Goal: Task Accomplishment & Management: Manage account settings

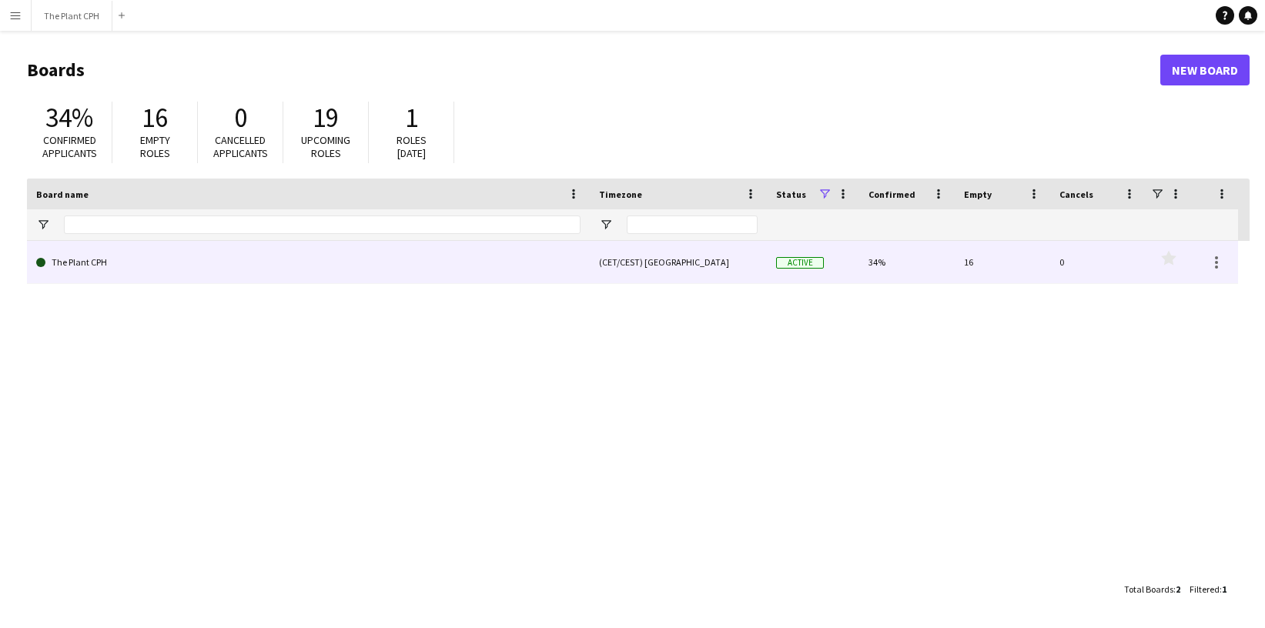
click at [379, 257] on link "The Plant CPH" at bounding box center [308, 262] width 544 height 43
click at [311, 272] on link "The Plant CPH" at bounding box center [308, 262] width 544 height 43
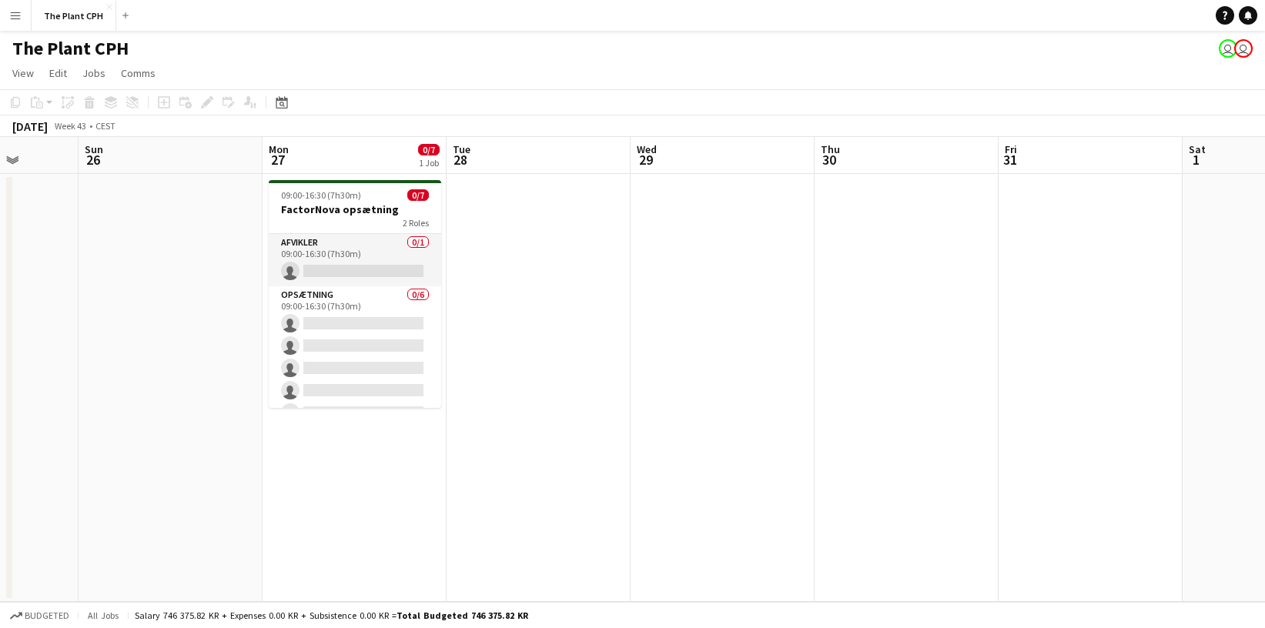
scroll to position [0, 505]
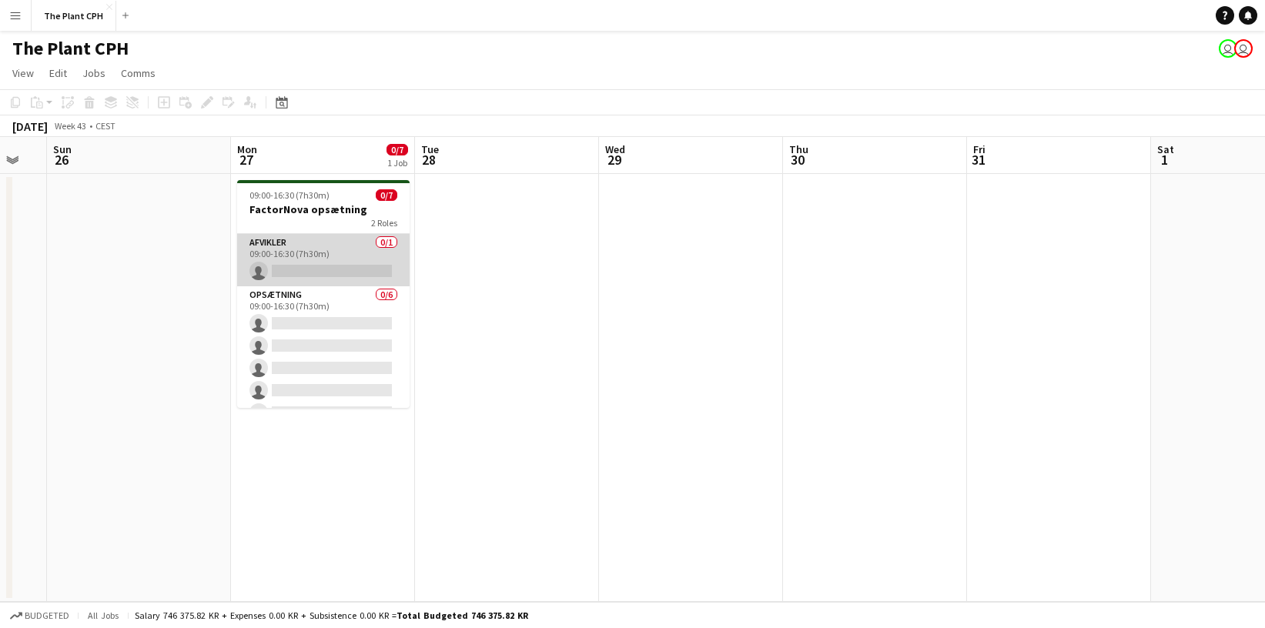
click at [351, 257] on app-card-role "Afvikler 0/1 09:00-16:30 (7h30m) single-neutral-actions" at bounding box center [323, 260] width 172 height 52
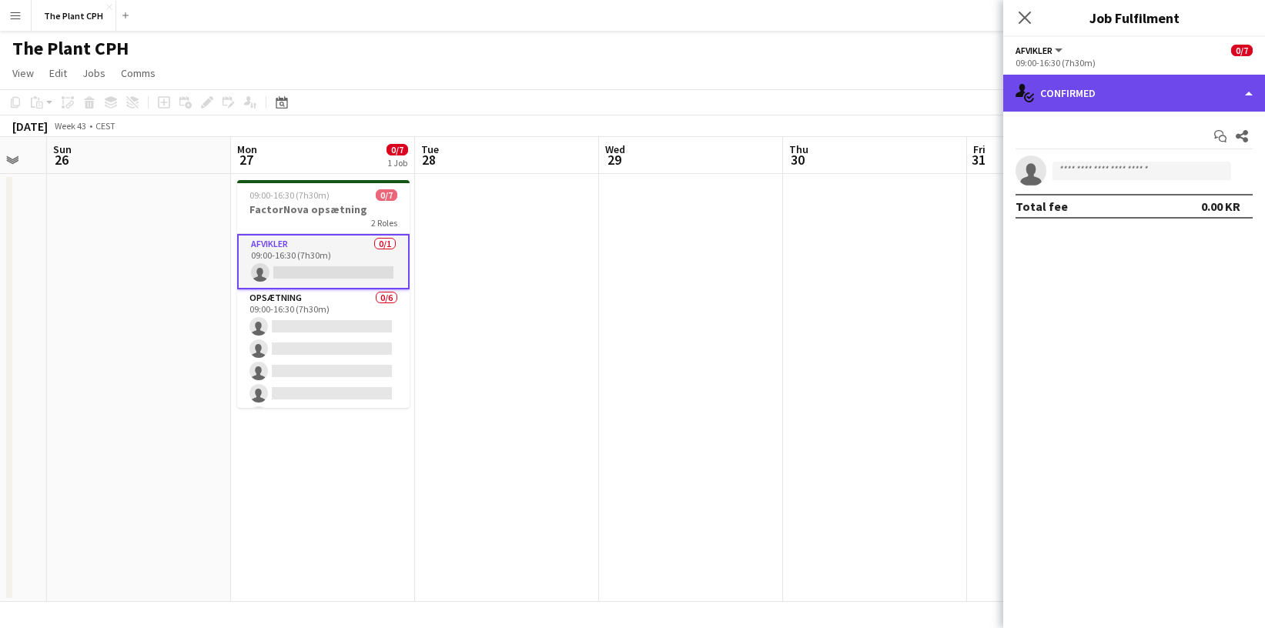
click at [1249, 85] on div "single-neutral-actions-check-2 Confirmed" at bounding box center [1134, 93] width 262 height 37
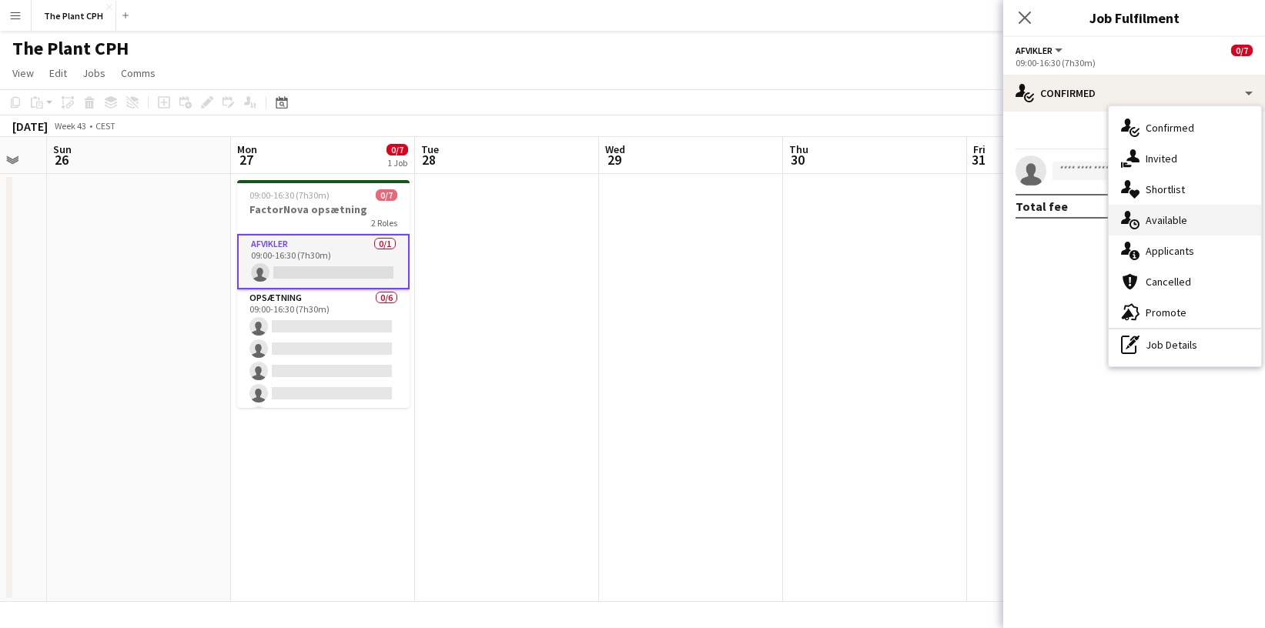
click at [1190, 215] on div "single-neutral-actions-upload Available" at bounding box center [1184, 220] width 152 height 31
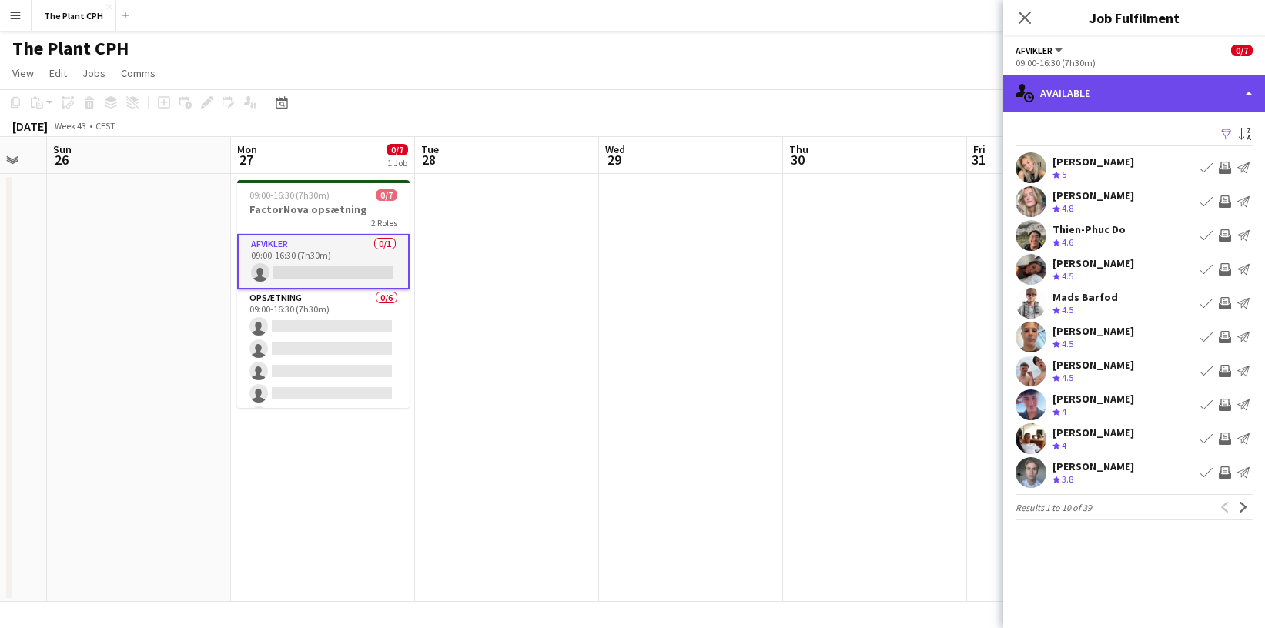
click at [1183, 100] on div "single-neutral-actions-upload Available" at bounding box center [1134, 93] width 262 height 37
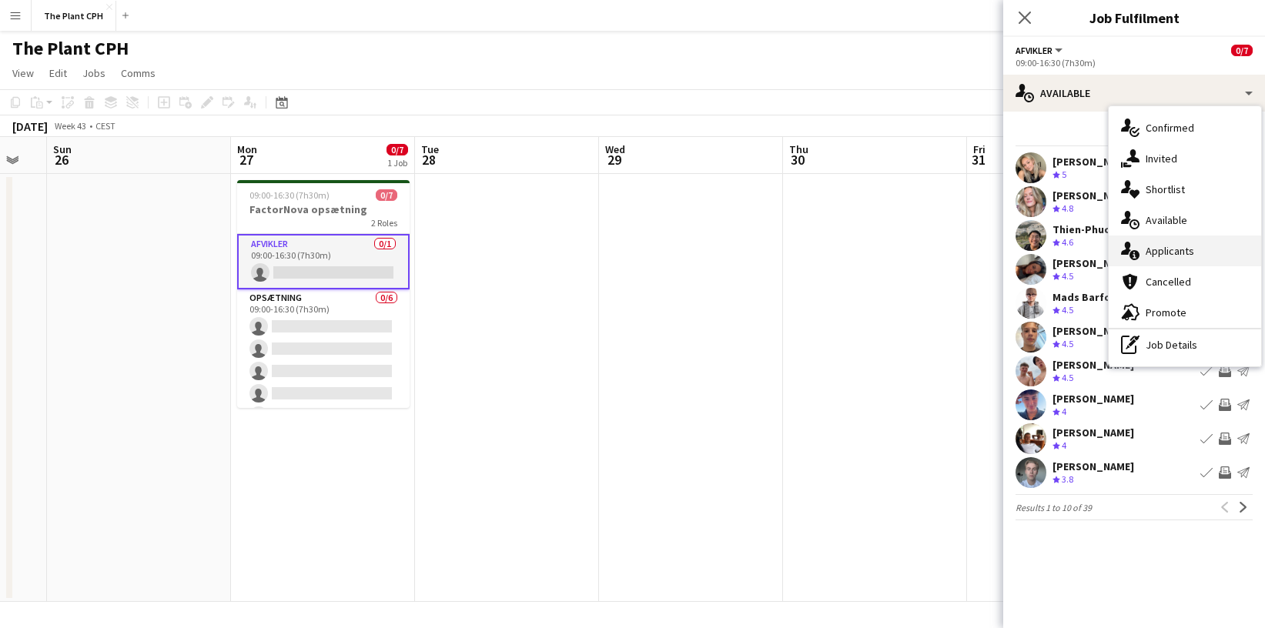
click at [1179, 238] on div "single-neutral-actions-information Applicants" at bounding box center [1184, 251] width 152 height 31
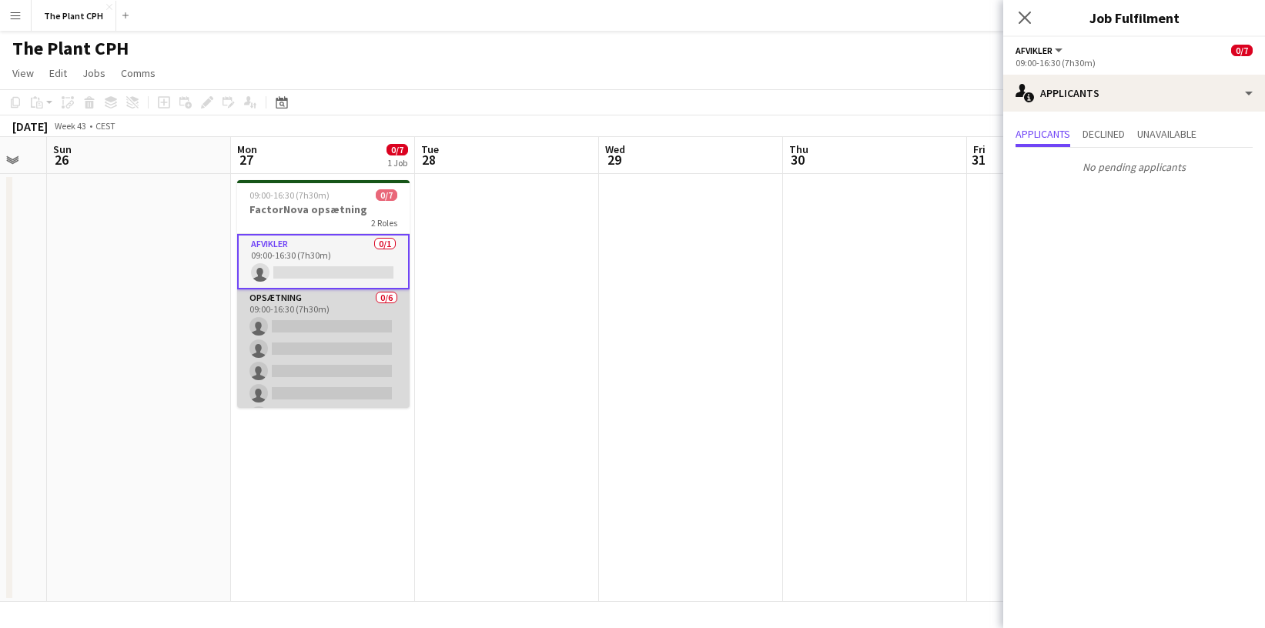
click at [317, 391] on app-card-role "Opsætning 0/6 09:00-16:30 (7h30m) single-neutral-actions single-neutral-actions…" at bounding box center [323, 371] width 172 height 164
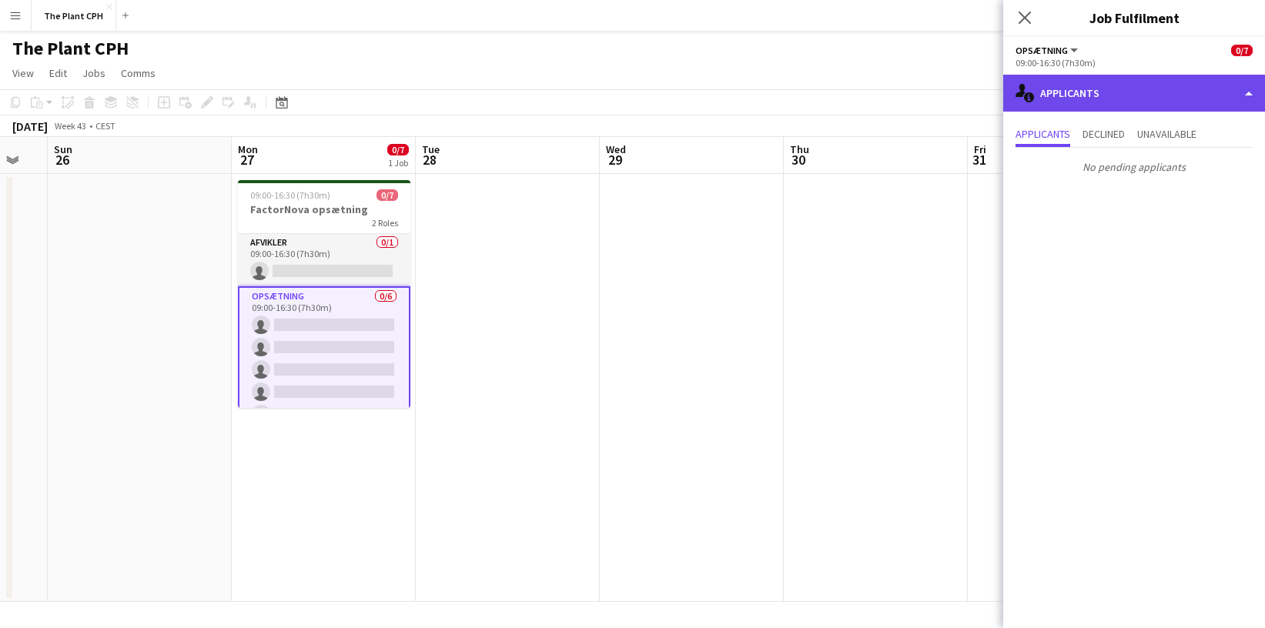
click at [1187, 86] on div "single-neutral-actions-information Applicants" at bounding box center [1134, 93] width 262 height 37
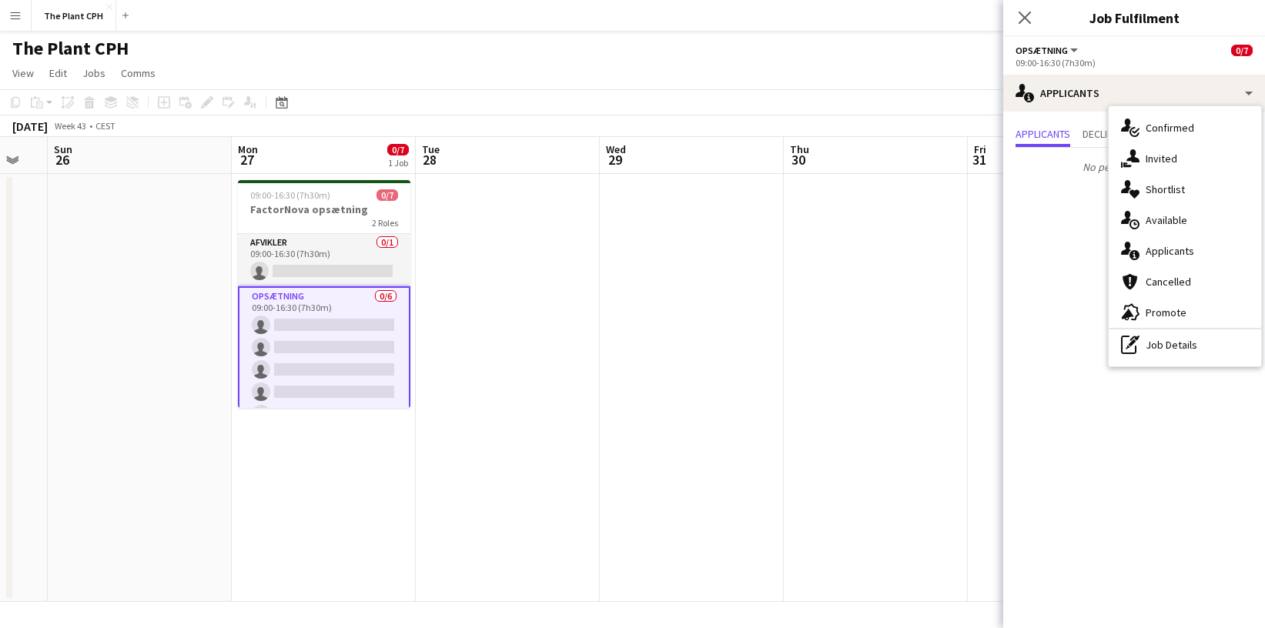
click at [1178, 255] on span "Applicants" at bounding box center [1169, 251] width 48 height 14
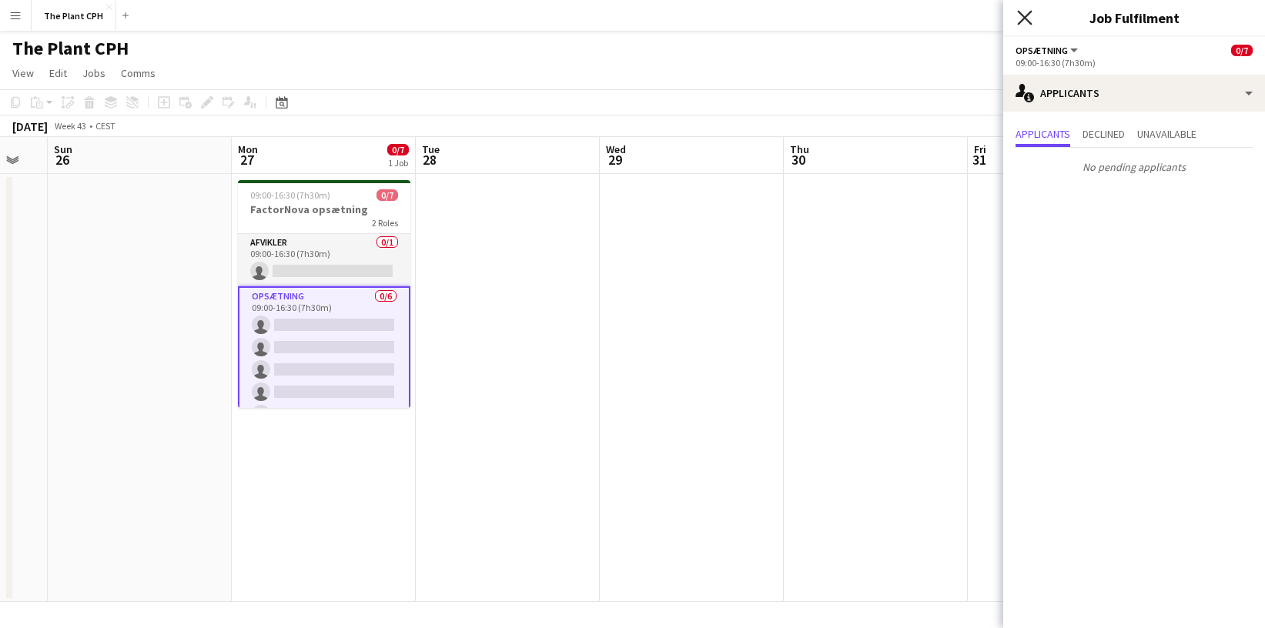
click at [1018, 13] on icon "Close pop-in" at bounding box center [1024, 17] width 15 height 15
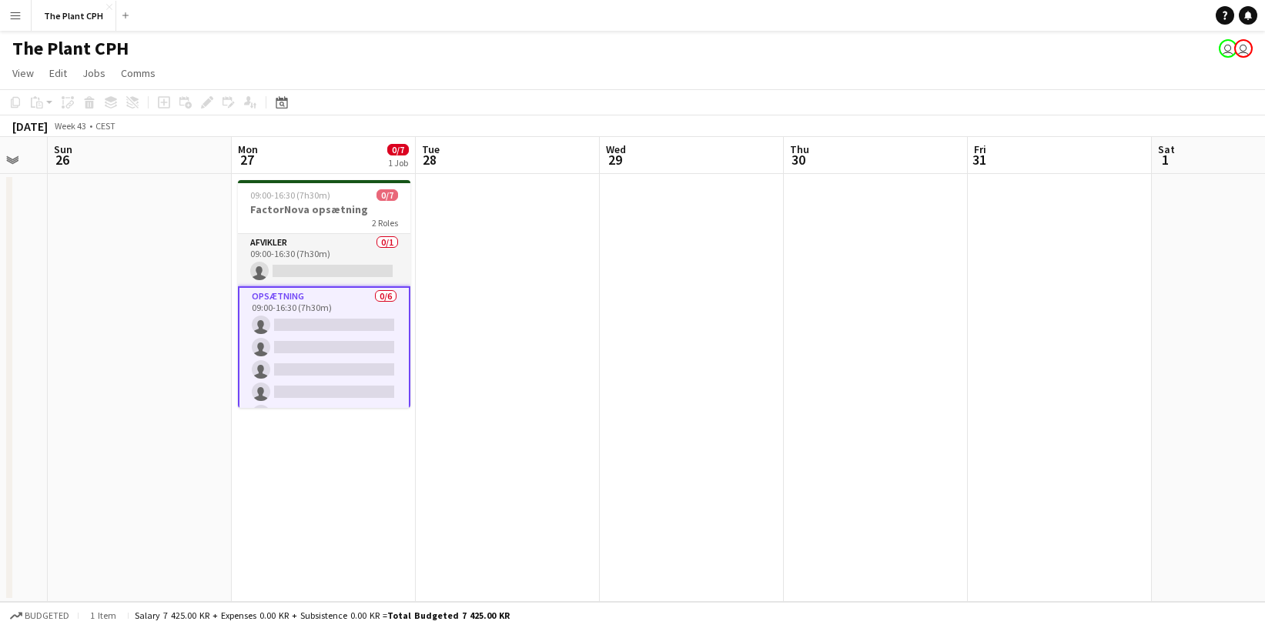
click at [484, 285] on app-date-cell at bounding box center [508, 388] width 184 height 428
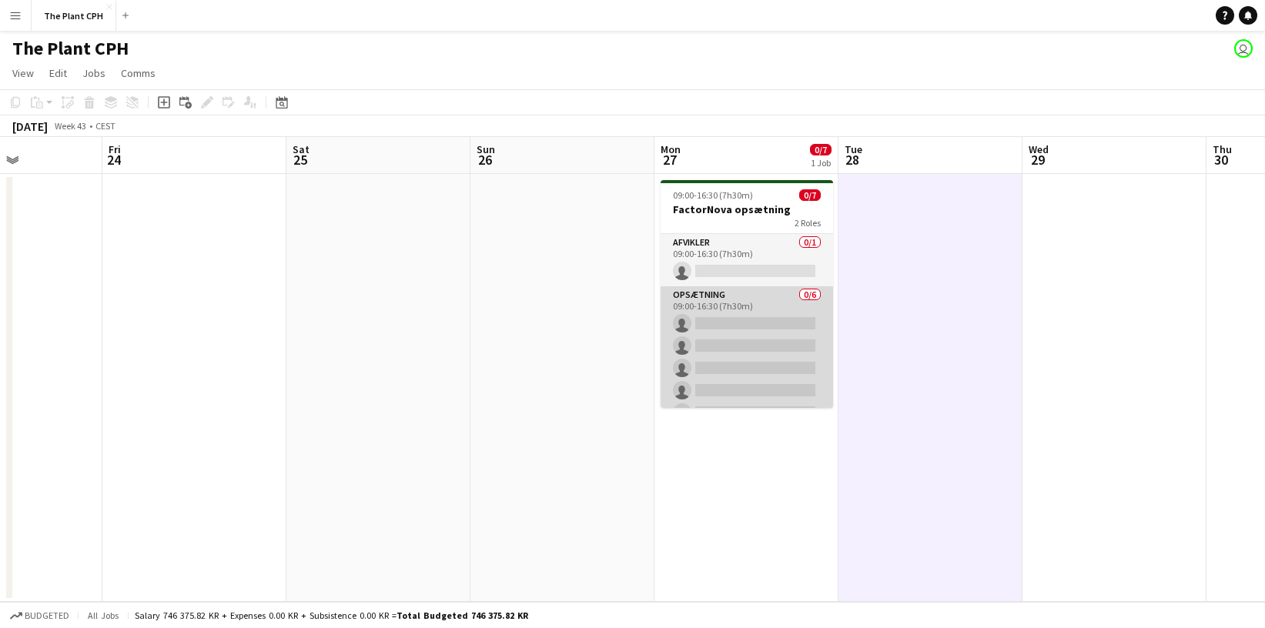
scroll to position [0, 452]
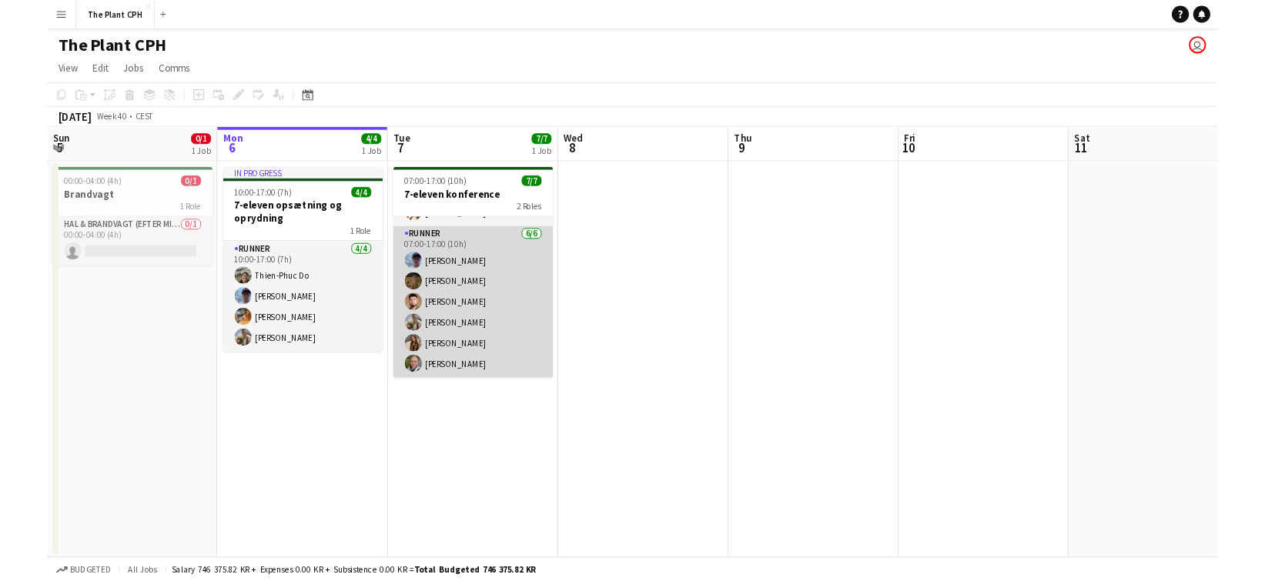
scroll to position [42, 0]
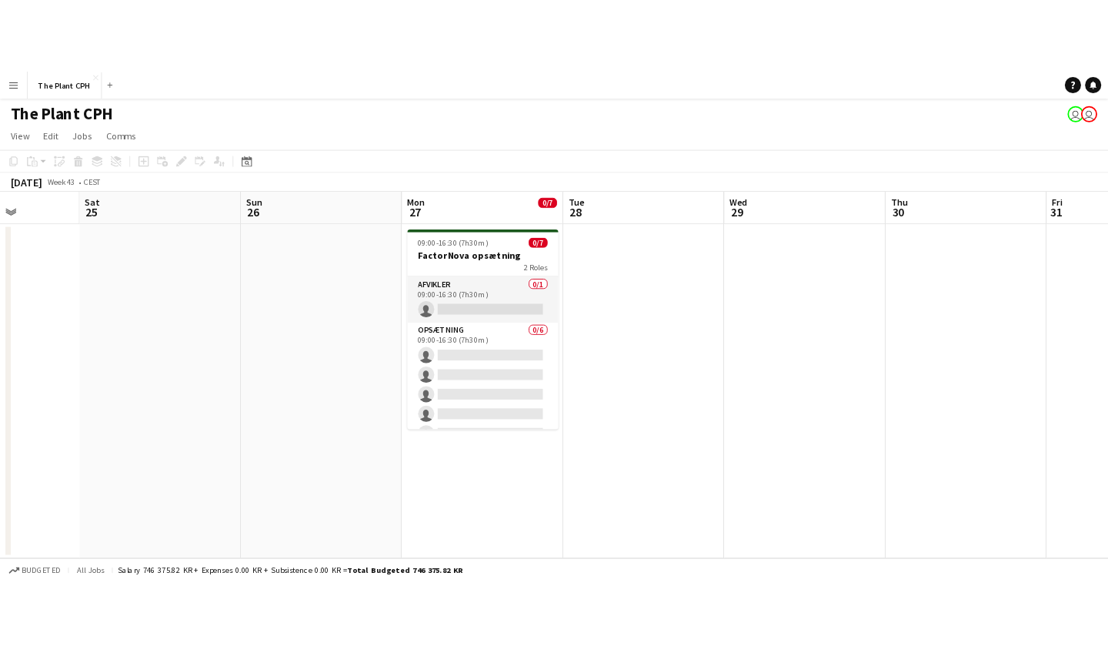
scroll to position [0, 463]
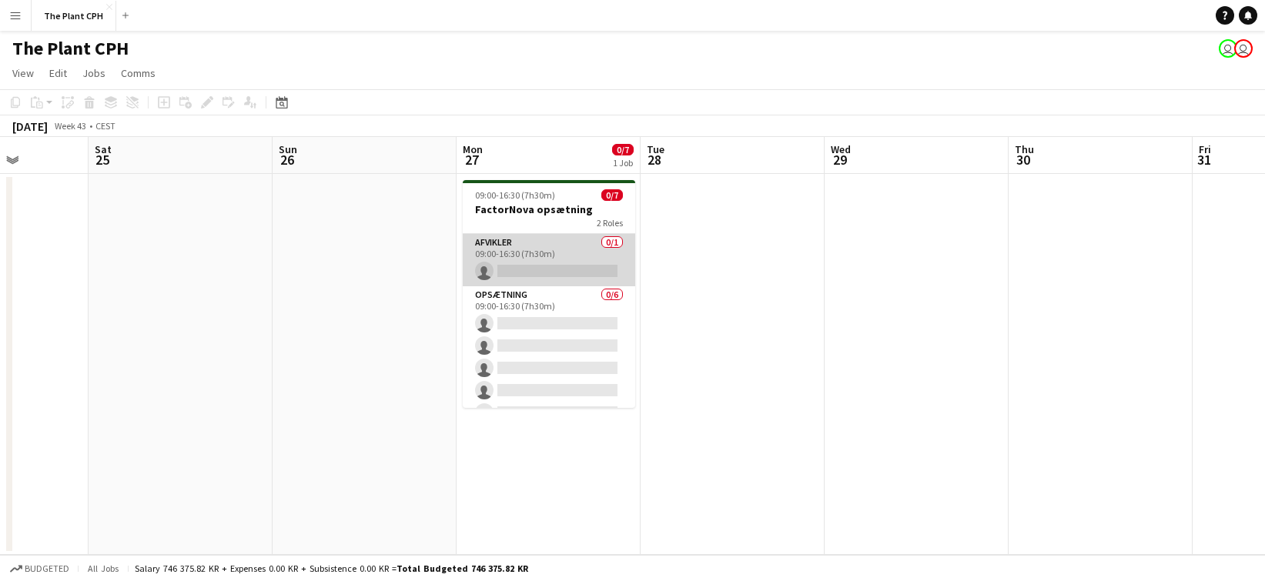
click at [520, 260] on app-card-role "Afvikler 0/1 09:00-16:30 (7h30m) single-neutral-actions" at bounding box center [549, 260] width 172 height 52
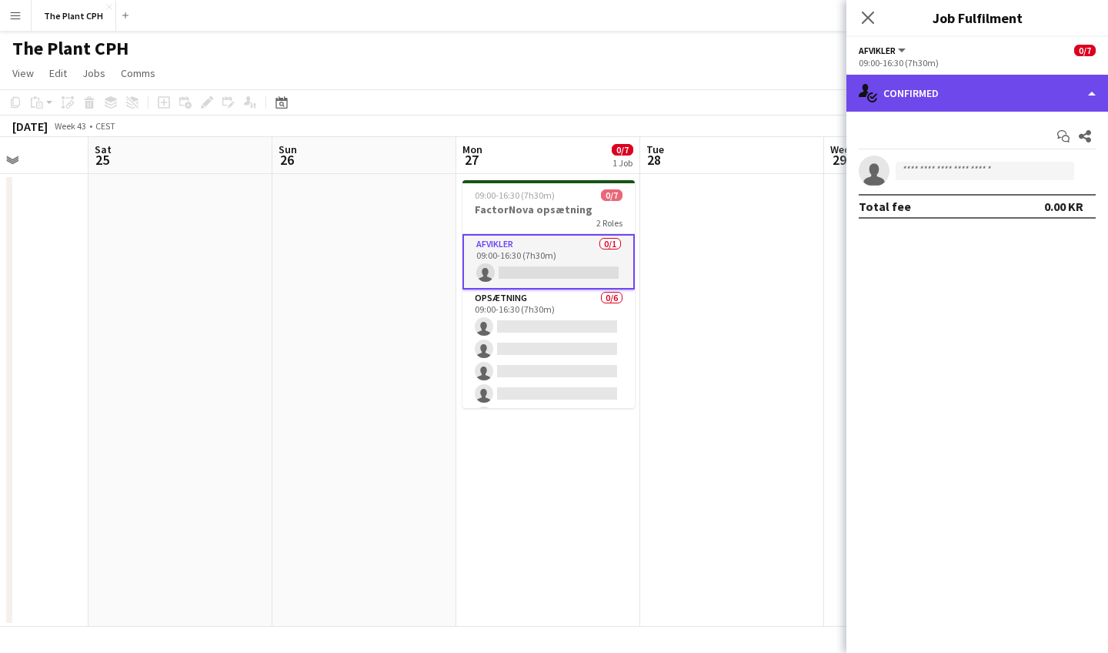
click at [1035, 98] on div "single-neutral-actions-check-2 Confirmed" at bounding box center [978, 93] width 262 height 37
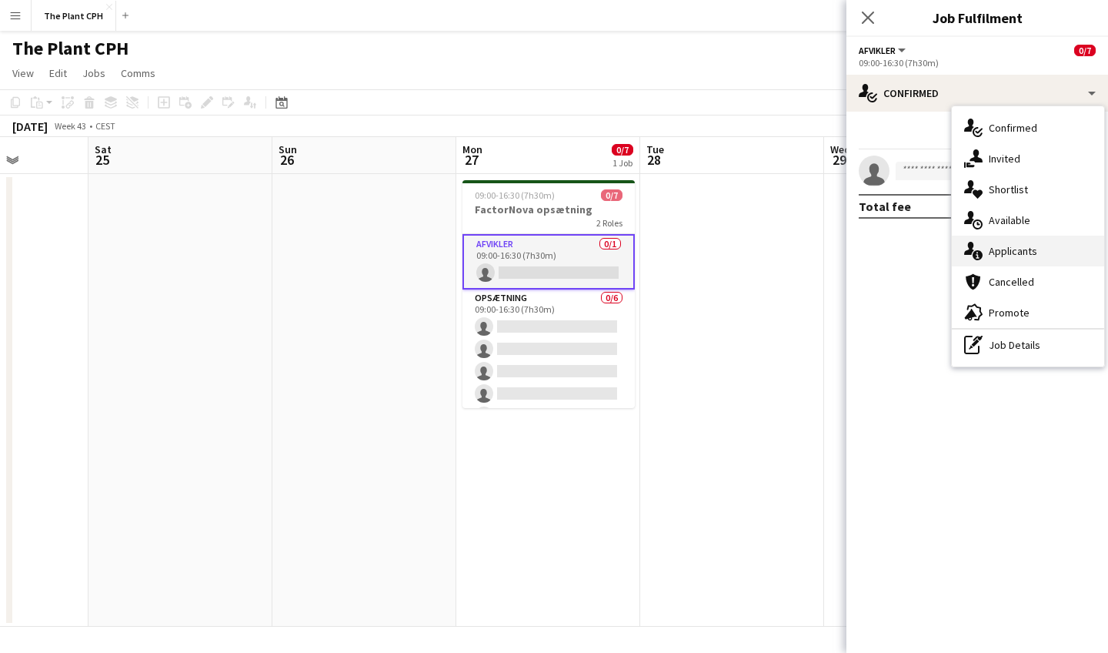
click at [1025, 247] on span "Applicants" at bounding box center [1013, 251] width 48 height 14
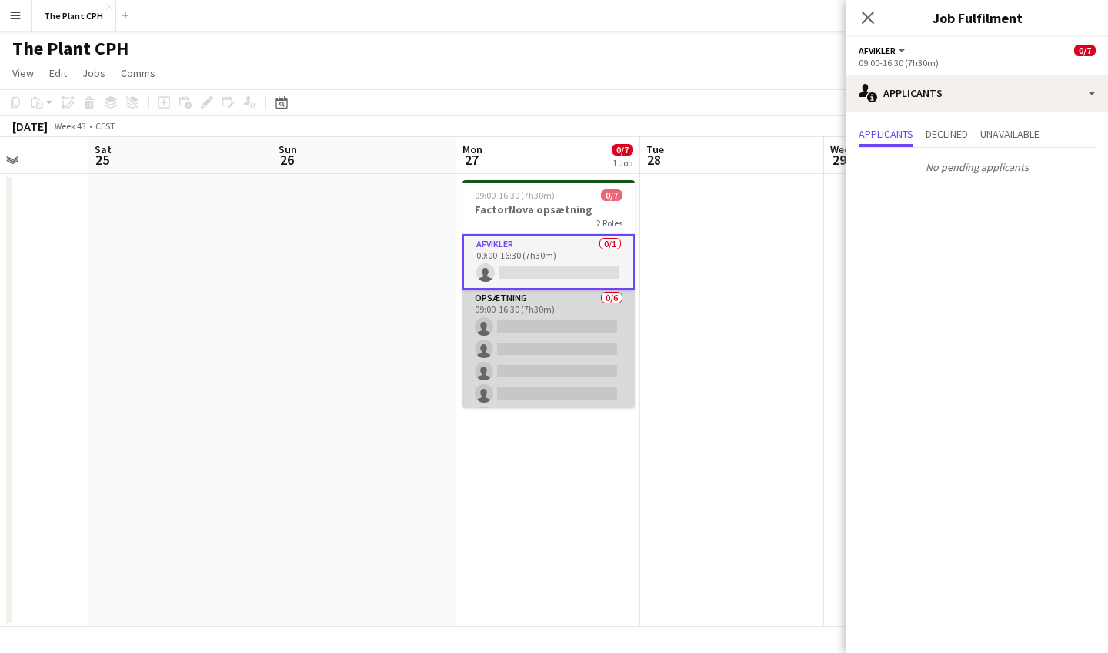
click at [580, 372] on app-card-role "Opsætning 0/6 09:00-16:30 (7h30m) single-neutral-actions single-neutral-actions…" at bounding box center [549, 371] width 172 height 164
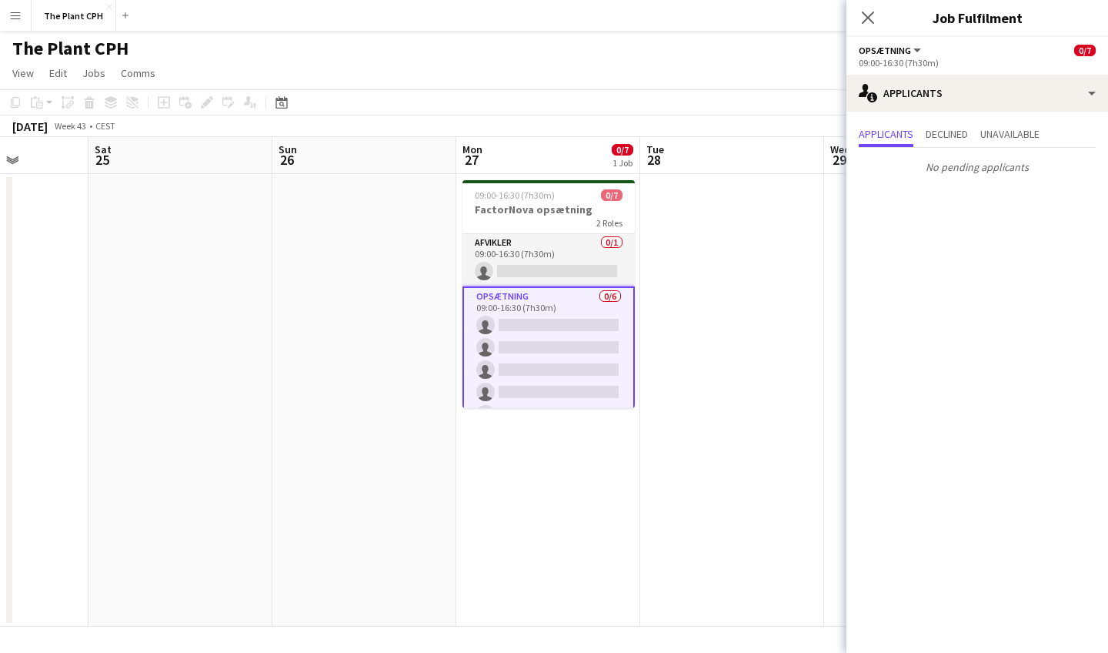
click at [657, 505] on app-date-cell at bounding box center [732, 400] width 184 height 453
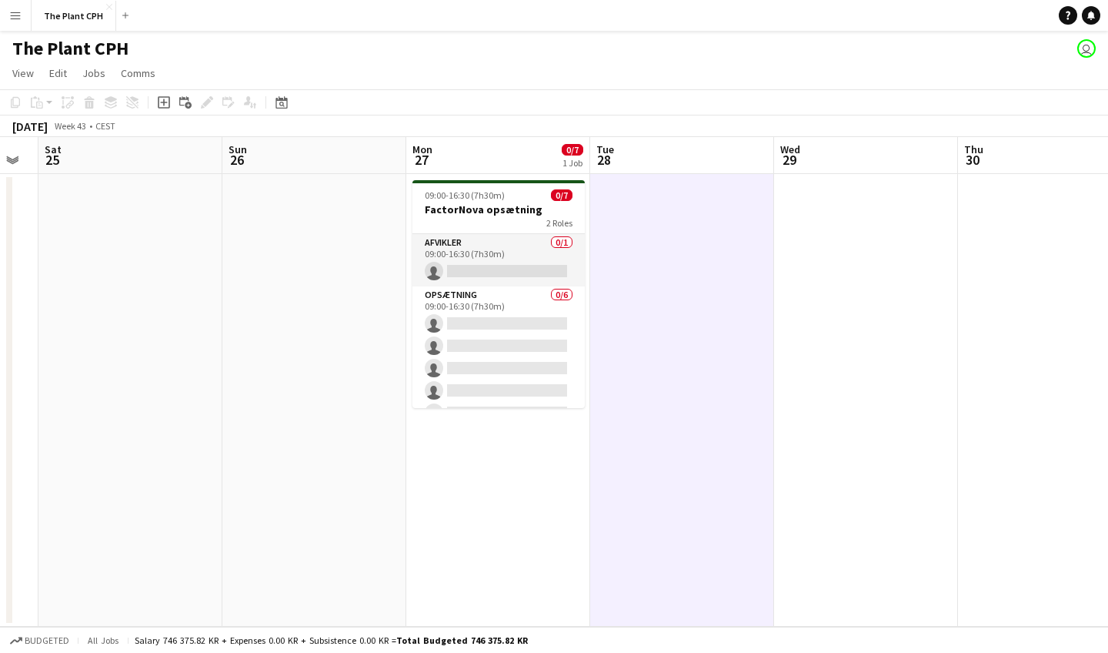
scroll to position [0, 724]
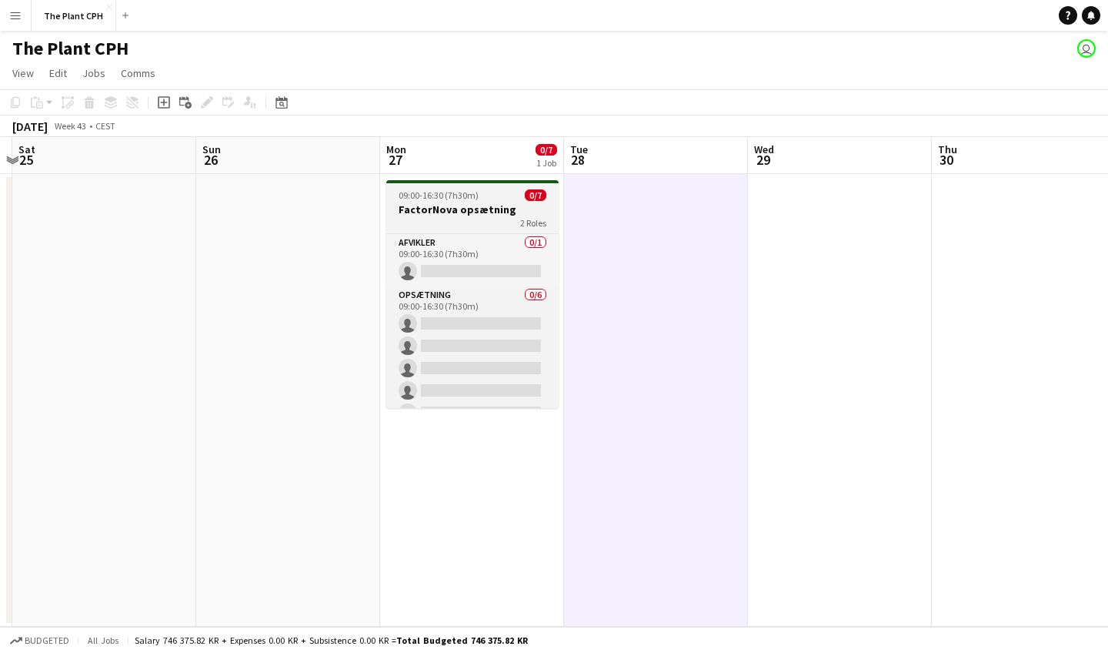
click at [476, 197] on div "09:00-16:30 (7h30m) 0/7" at bounding box center [472, 195] width 172 height 12
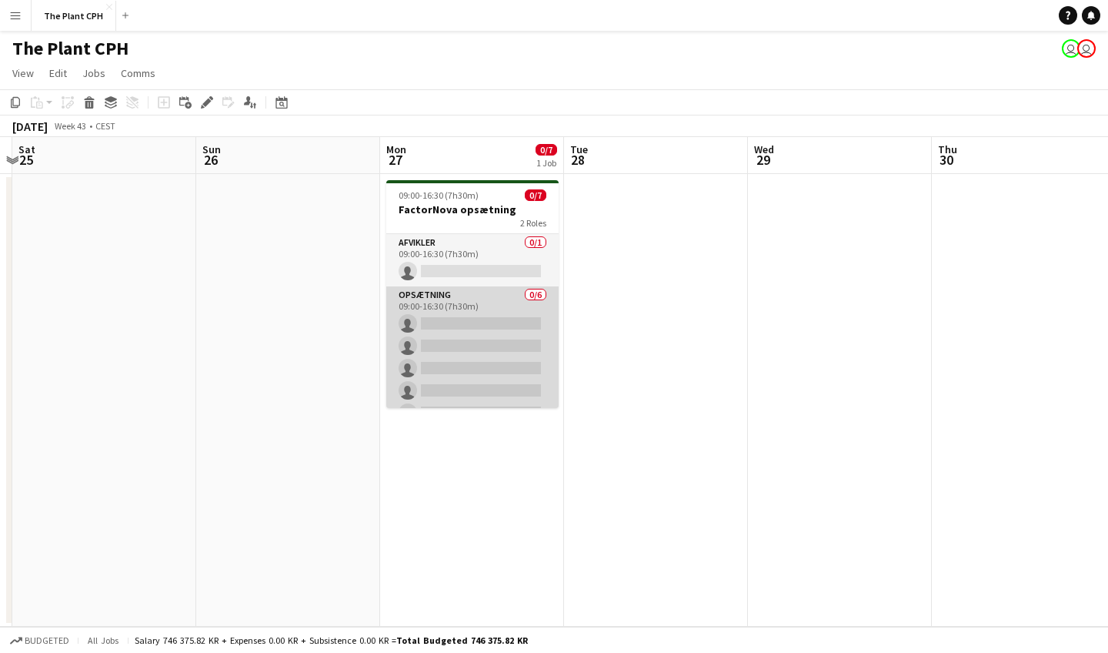
click at [503, 295] on app-card-role "Opsætning 0/6 09:00-16:30 (7h30m) single-neutral-actions single-neutral-actions…" at bounding box center [472, 368] width 172 height 164
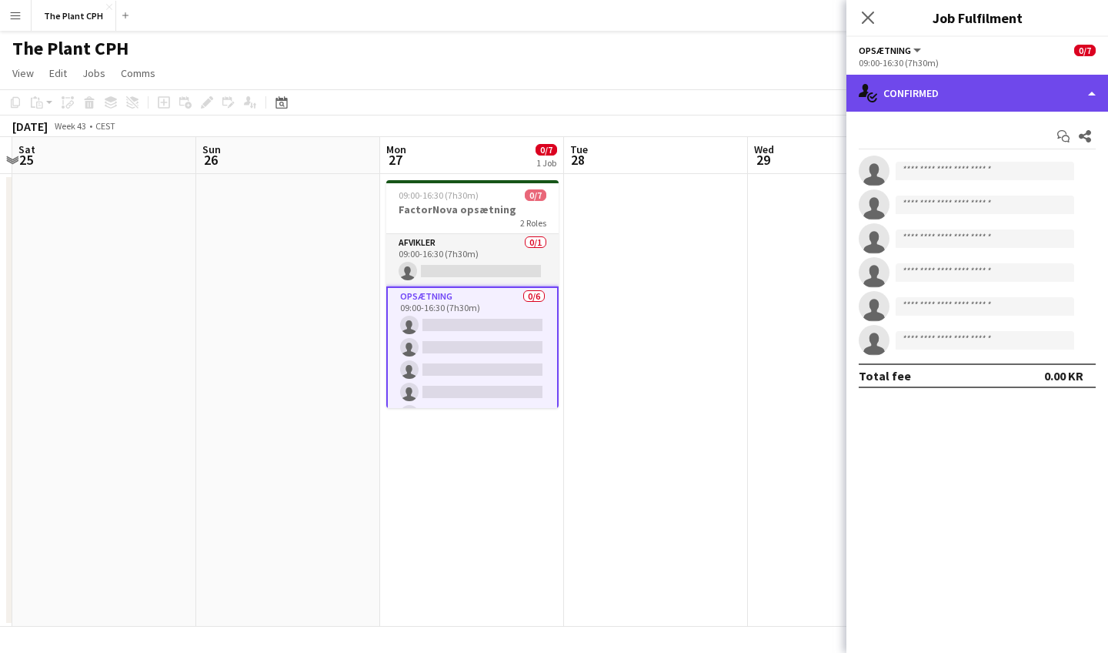
click at [978, 98] on div "single-neutral-actions-check-2 Confirmed" at bounding box center [978, 93] width 262 height 37
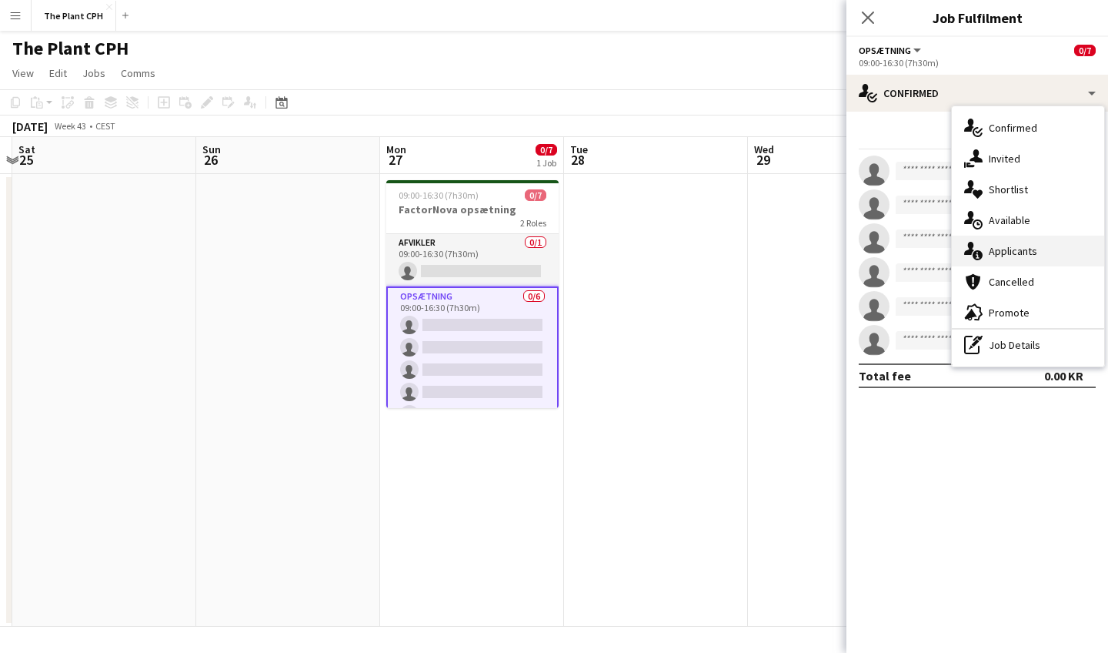
click at [1018, 252] on span "Applicants" at bounding box center [1013, 251] width 48 height 14
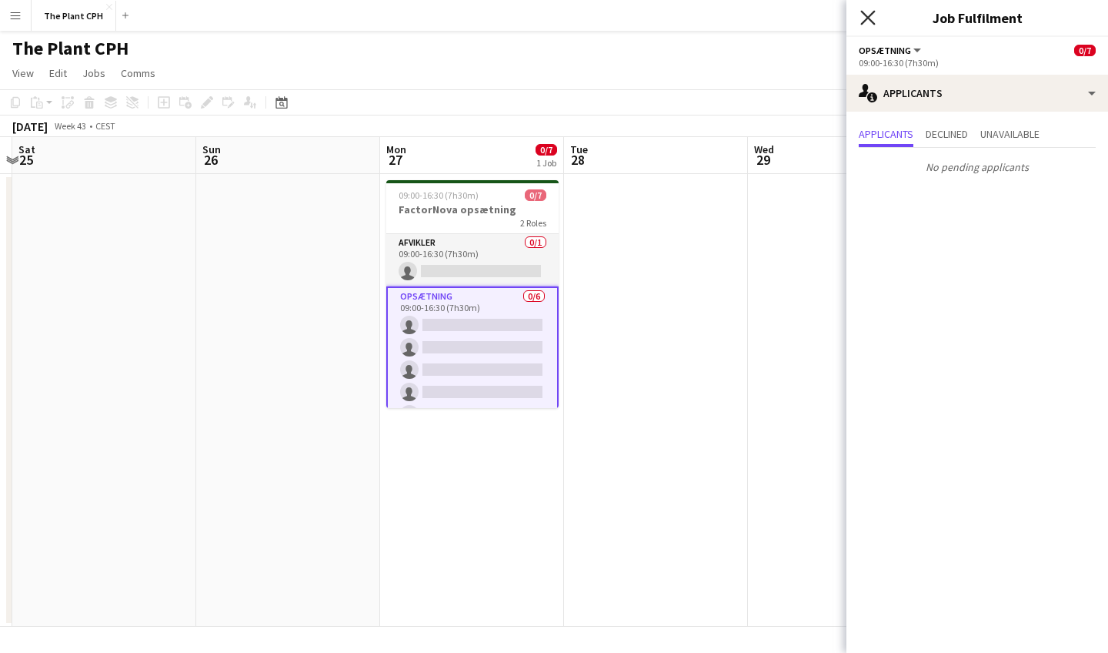
click at [867, 20] on icon "Close pop-in" at bounding box center [868, 17] width 15 height 15
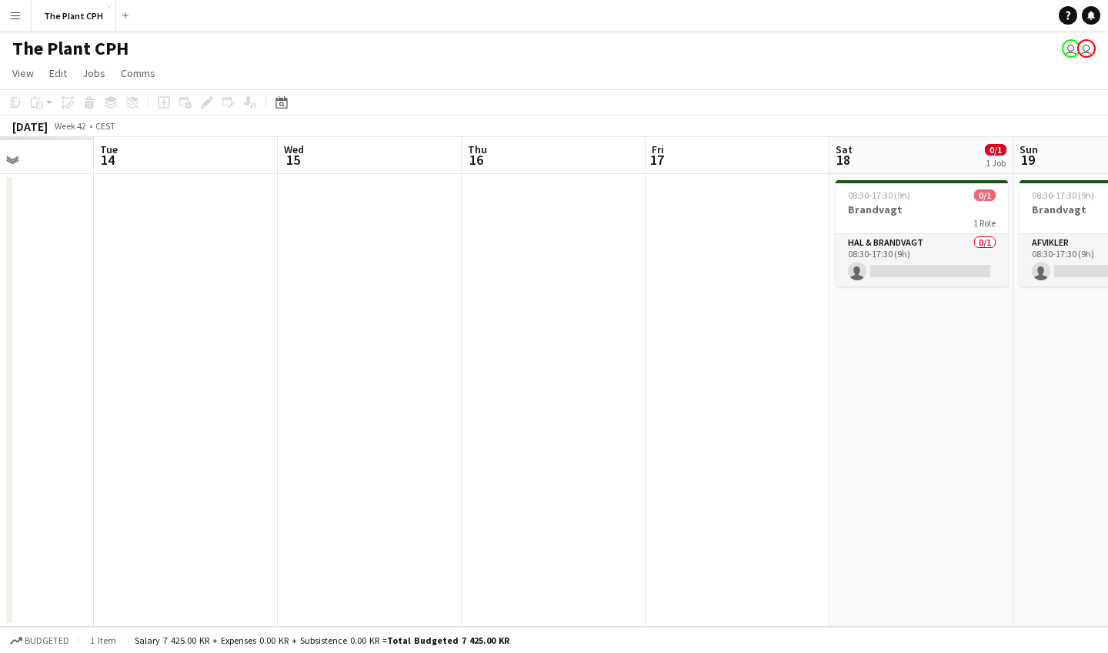
scroll to position [0, 429]
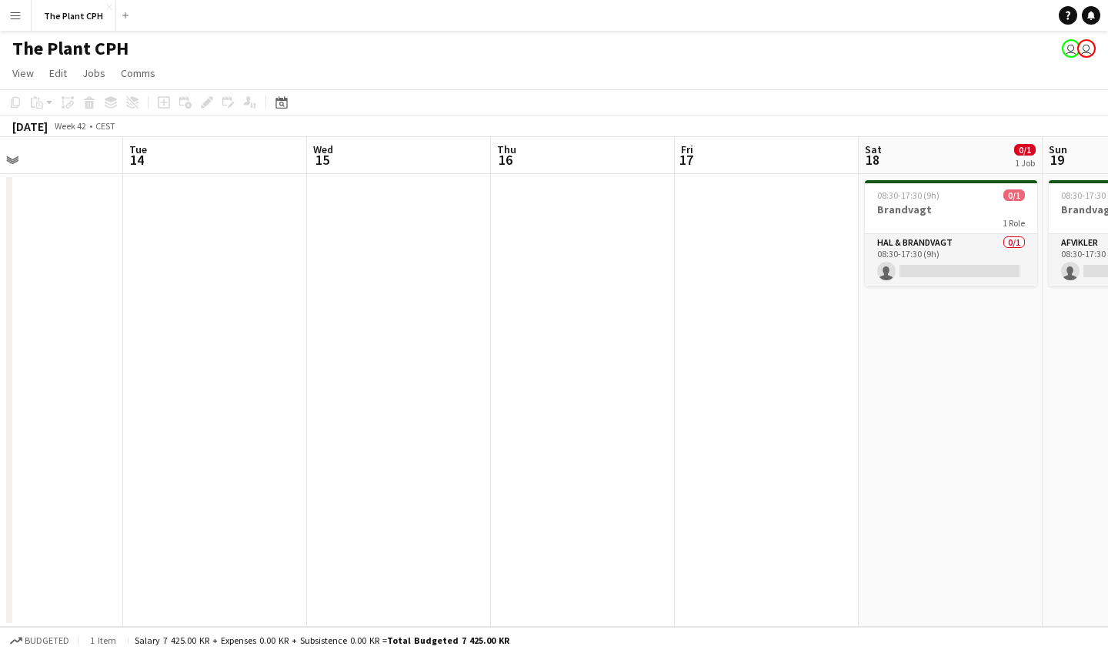
click at [2, 25] on button "Menu" at bounding box center [15, 15] width 31 height 31
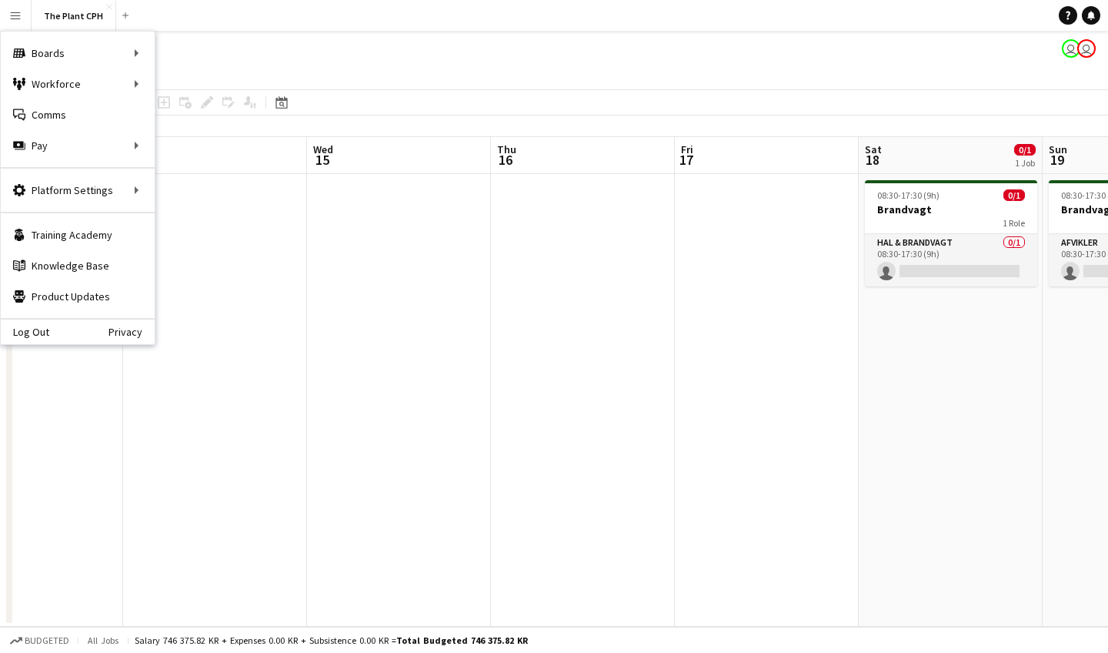
click at [323, 182] on app-date-cell at bounding box center [399, 400] width 184 height 453
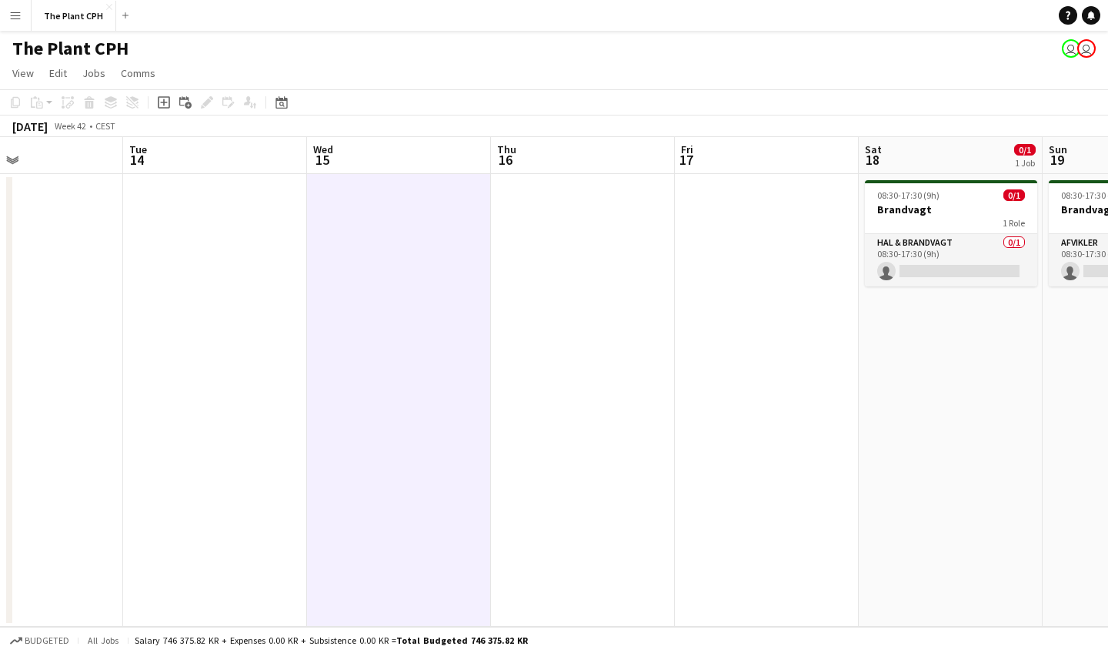
click at [11, 22] on button "Menu" at bounding box center [15, 15] width 31 height 31
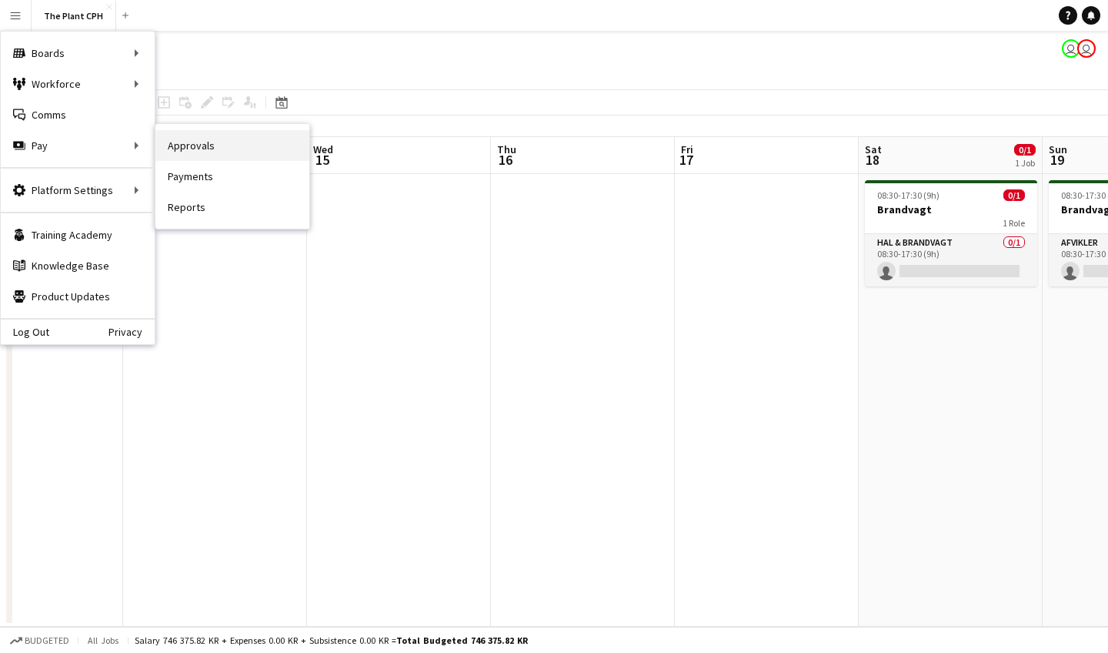
click at [210, 140] on link "Approvals" at bounding box center [232, 145] width 154 height 31
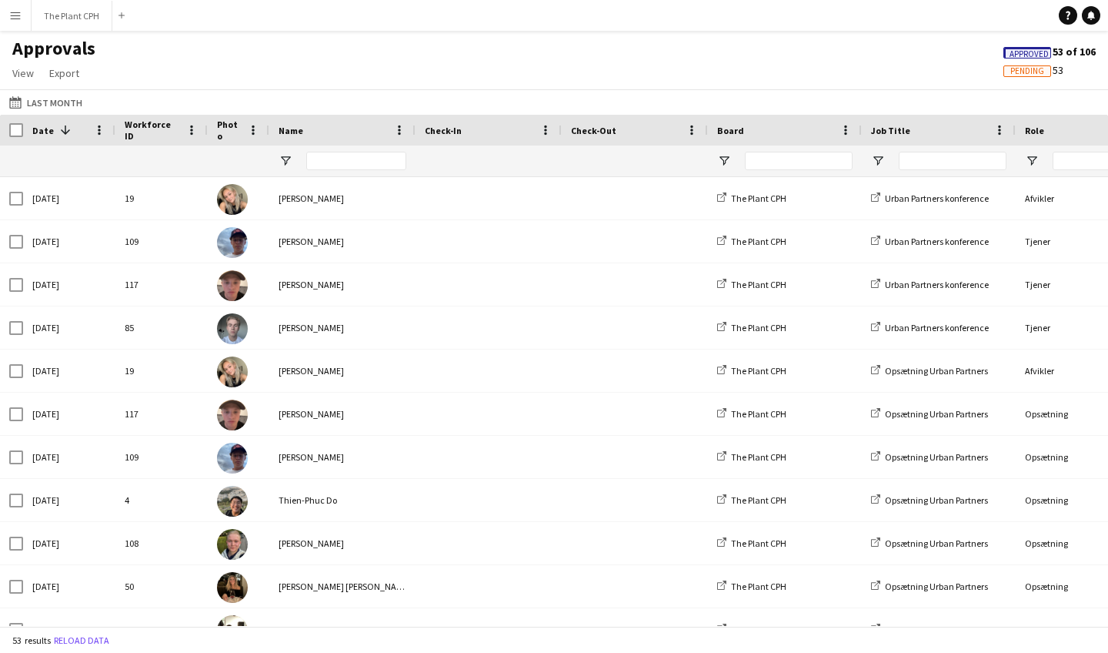
click at [20, 22] on button "Menu" at bounding box center [15, 15] width 31 height 31
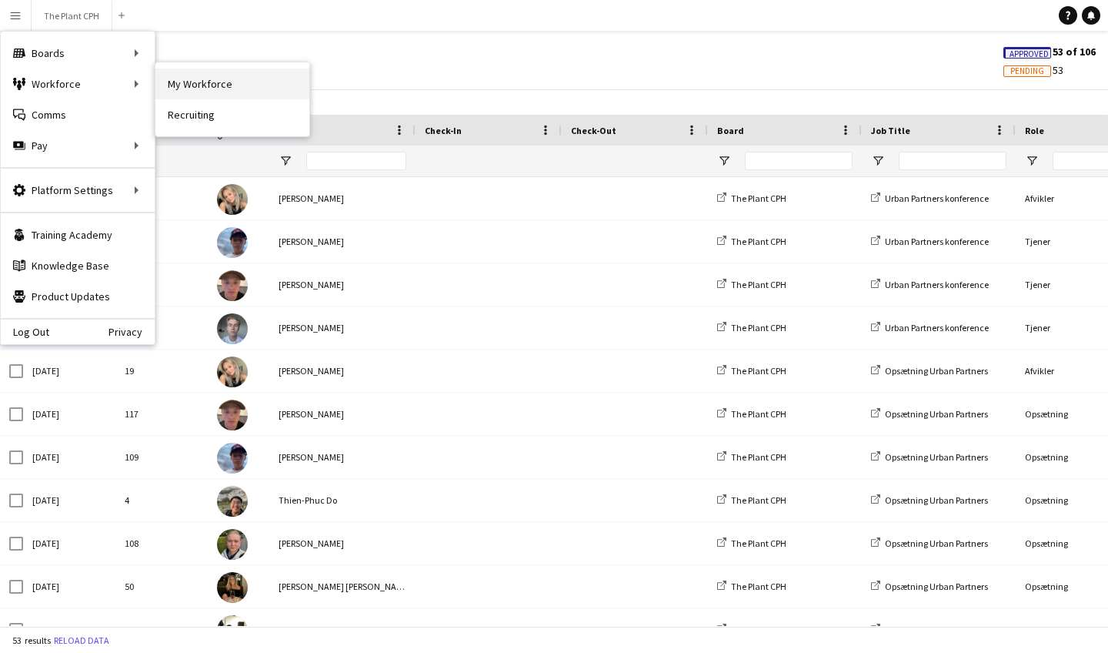
click at [209, 84] on link "My Workforce" at bounding box center [232, 84] width 154 height 31
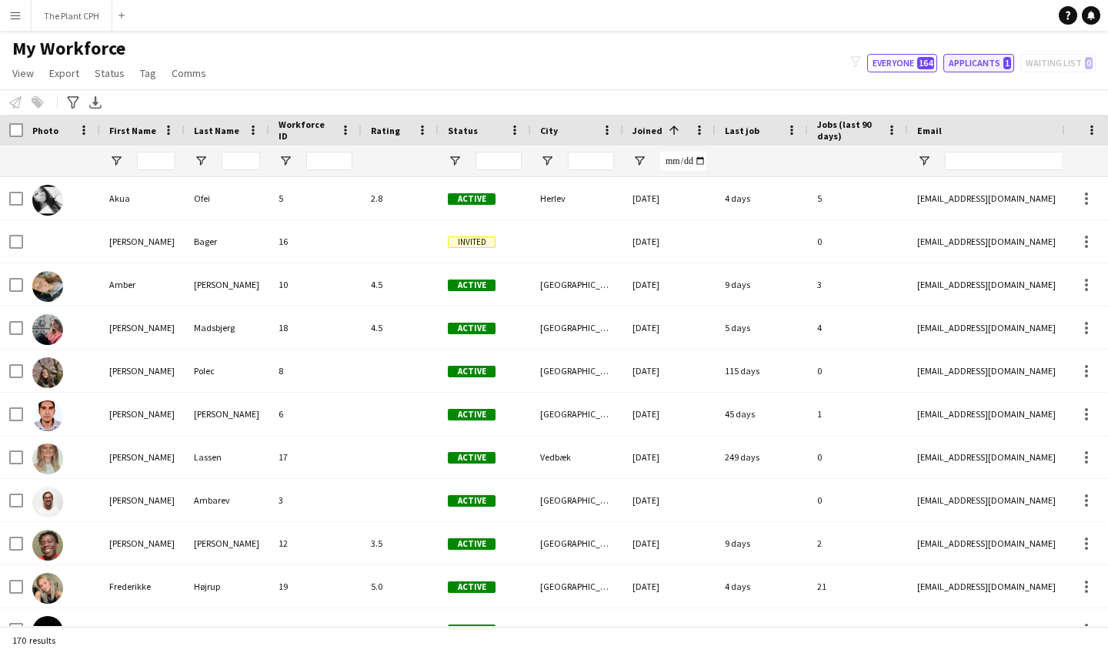
click at [980, 65] on button "Applicants 1" at bounding box center [979, 63] width 71 height 18
type input "**********"
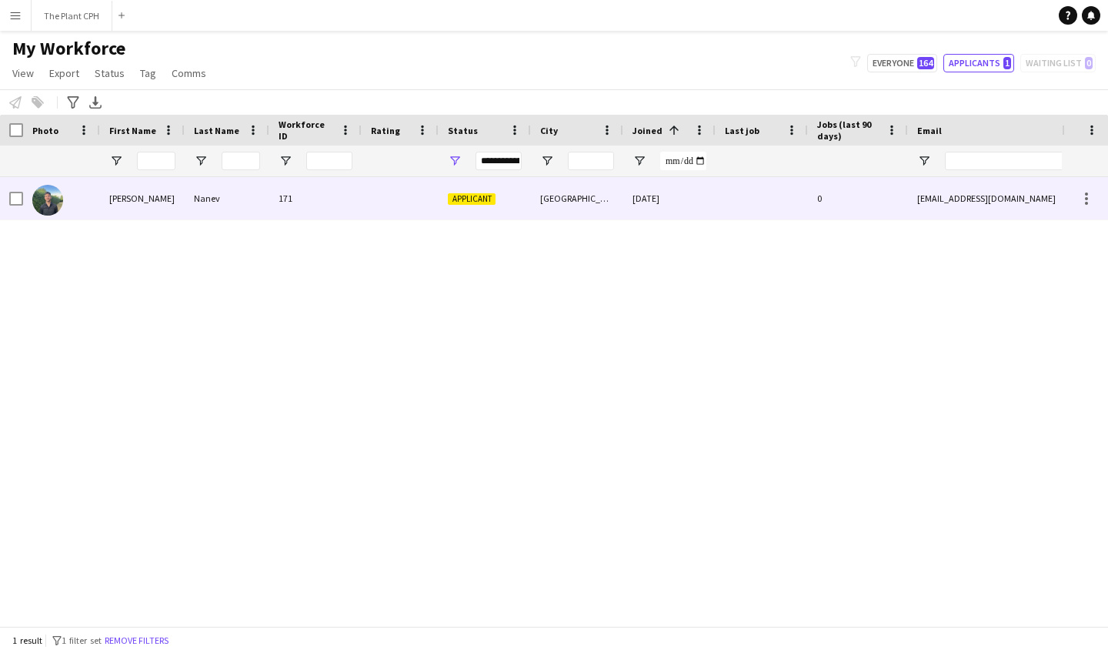
click at [162, 198] on div "Nikolaj" at bounding box center [142, 198] width 85 height 42
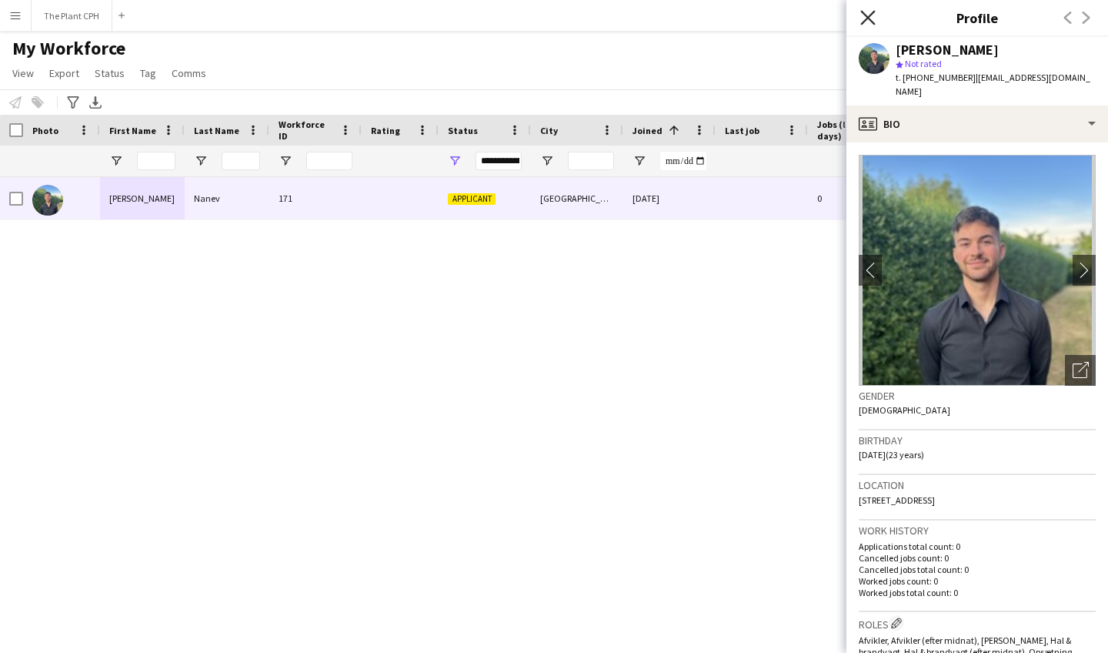
click at [864, 18] on icon "Close pop-in" at bounding box center [868, 17] width 15 height 15
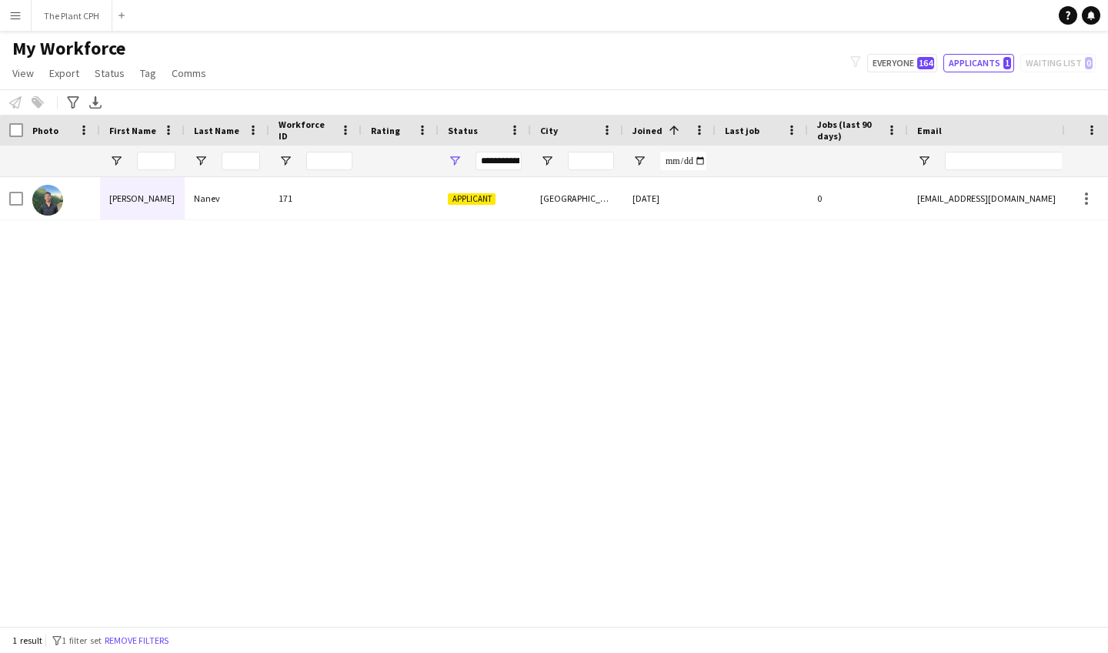
click at [12, 21] on app-icon "Menu" at bounding box center [15, 15] width 12 height 12
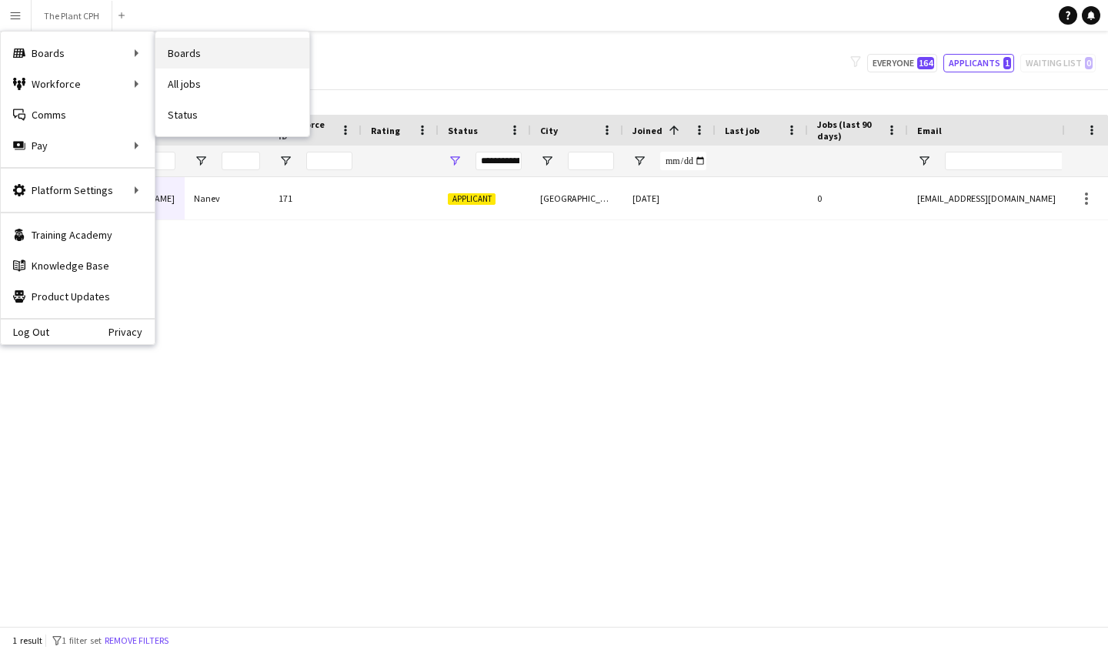
click at [207, 47] on link "Boards" at bounding box center [232, 53] width 154 height 31
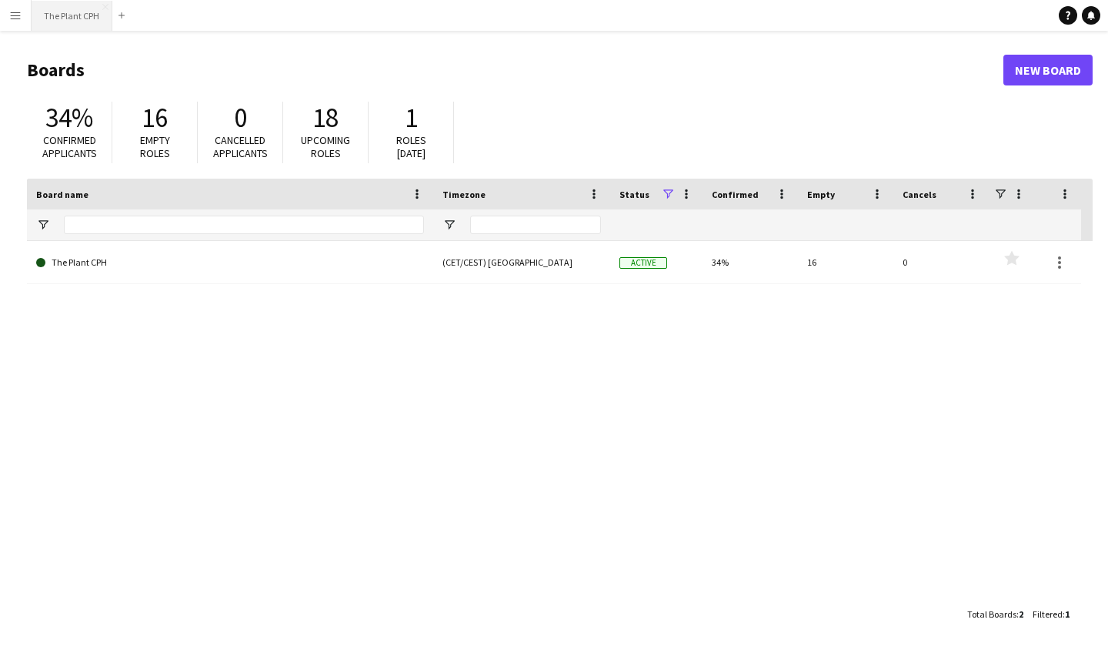
click at [79, 12] on button "The Plant CPH Close" at bounding box center [72, 16] width 81 height 30
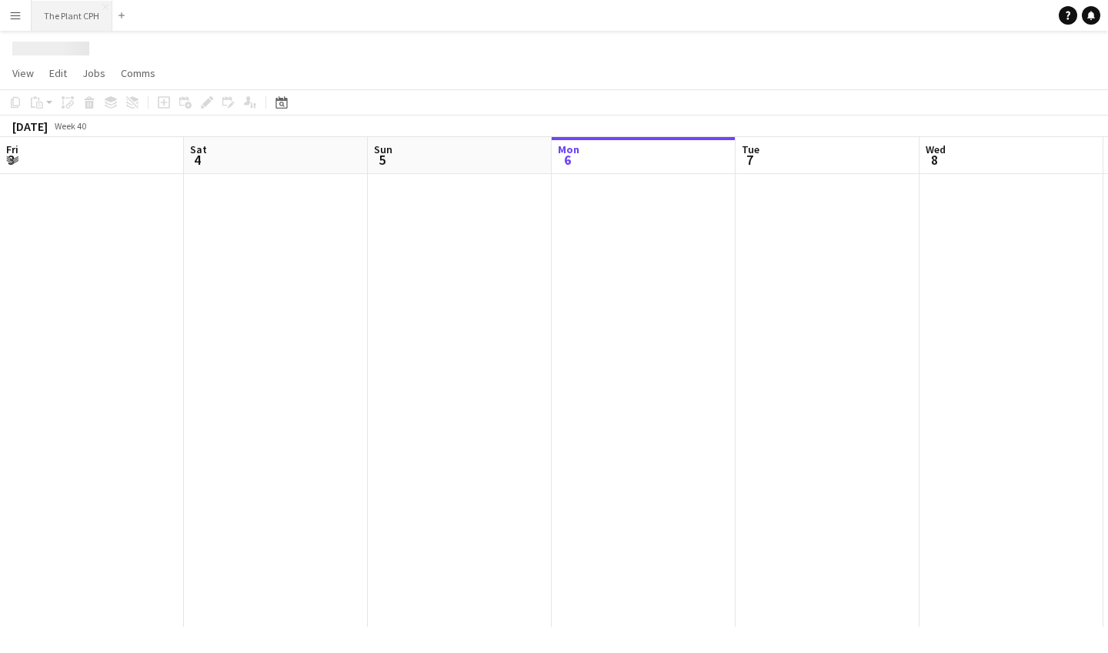
scroll to position [0, 368]
